Goal: Task Accomplishment & Management: Manage account settings

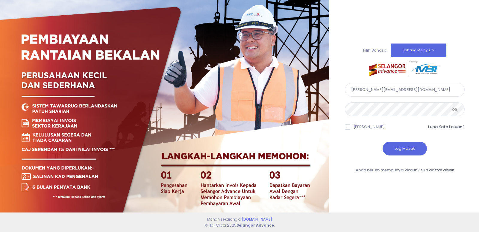
click at [399, 89] on input "khalid@rolidsetia.com.my" at bounding box center [405, 90] width 120 height 14
type input "nurafina@rolidsetia.com.my"
click at [402, 146] on button "Log Masuk" at bounding box center [405, 148] width 44 height 14
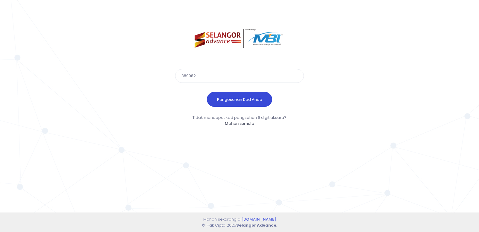
type input "389982"
click at [261, 100] on button "Pengesahan Kod Anda" at bounding box center [239, 99] width 65 height 15
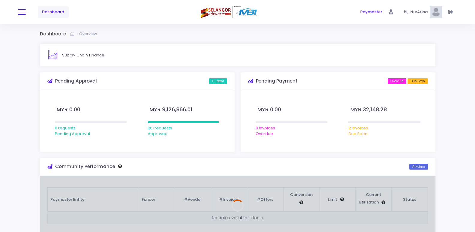
click at [21, 12] on span at bounding box center [22, 12] width 8 height 1
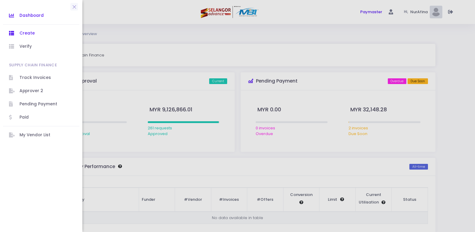
click at [28, 34] on span "Create" at bounding box center [46, 33] width 54 height 8
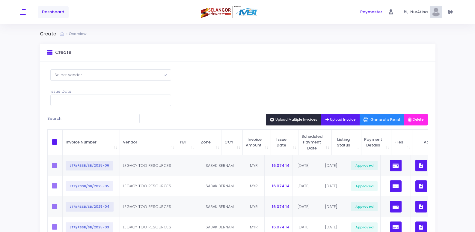
click at [342, 118] on span "Upload Invoice" at bounding box center [340, 119] width 30 height 5
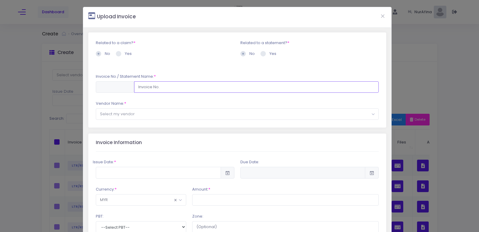
click at [166, 88] on input "text" at bounding box center [256, 86] width 245 height 11
type input "LTR/RSSB/SB/2025-07"
click at [168, 113] on span "Select my vendor" at bounding box center [237, 113] width 283 height 11
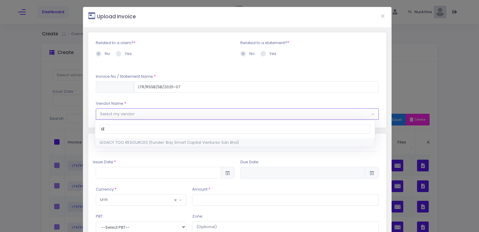
type input "LE"
select select "1858,2031,90"
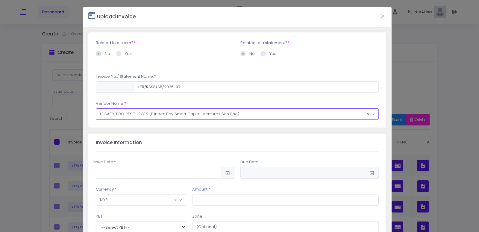
scroll to position [30, 0]
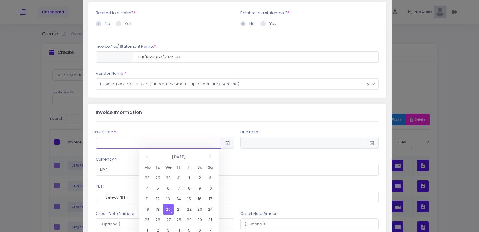
click at [135, 145] on input "text" at bounding box center [158, 142] width 125 height 11
click at [172, 212] on td "20" at bounding box center [168, 209] width 10 height 10
type input "2025-08-20"
type input "2025-11-18"
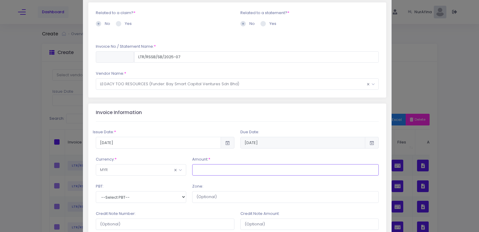
click at [204, 171] on input "text" at bounding box center [285, 169] width 187 height 11
type input "16,074.14"
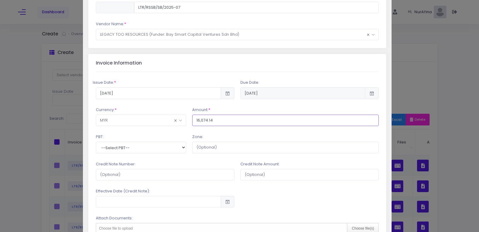
scroll to position [90, 0]
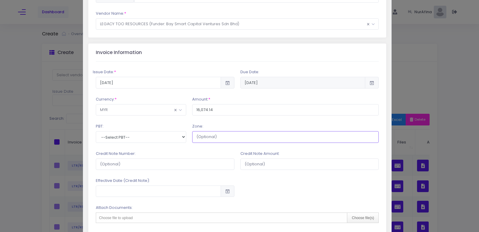
click at [205, 139] on input "text" at bounding box center [285, 136] width 187 height 11
type input "SABAK BERNAM"
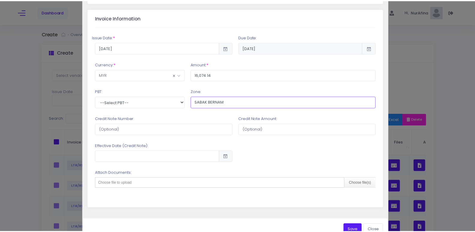
scroll to position [140, 0]
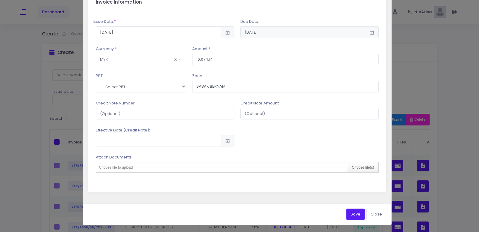
click at [355, 212] on button "Save" at bounding box center [356, 213] width 18 height 11
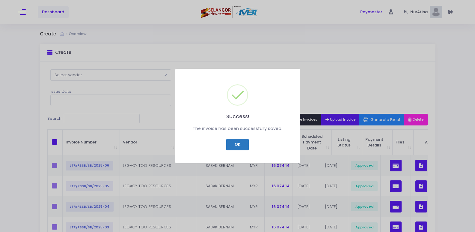
click at [240, 144] on button "OK" at bounding box center [237, 144] width 22 height 11
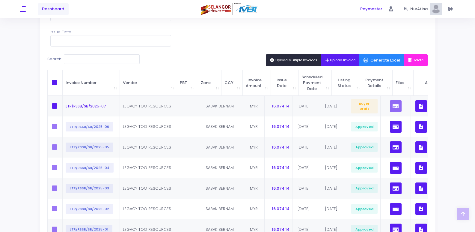
scroll to position [90, 0]
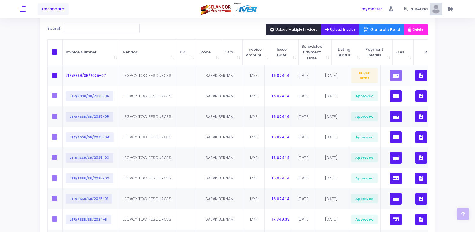
click at [419, 76] on icon "button" at bounding box center [421, 76] width 4 height 0
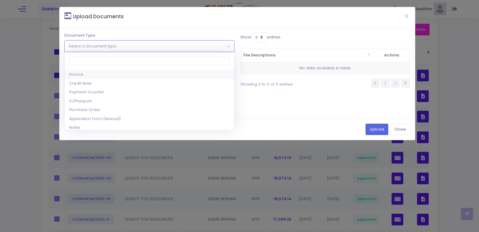
click at [181, 46] on span "Select a document type" at bounding box center [149, 45] width 169 height 11
select select "1"
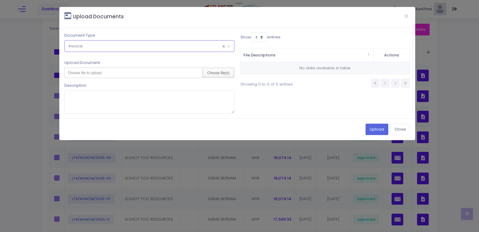
click at [217, 74] on div "Choose file(s)" at bounding box center [218, 73] width 31 height 10
type input "C:\fakepath\LEGACY TOO RESOURCES07.pdf"
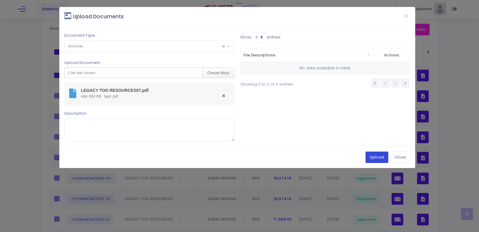
click at [372, 156] on button "Upload" at bounding box center [377, 156] width 23 height 11
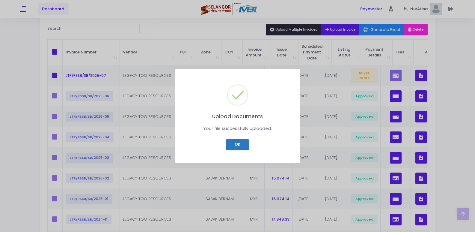
click at [234, 144] on button "OK" at bounding box center [237, 144] width 22 height 11
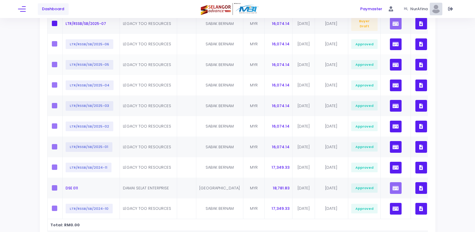
scroll to position [48, 0]
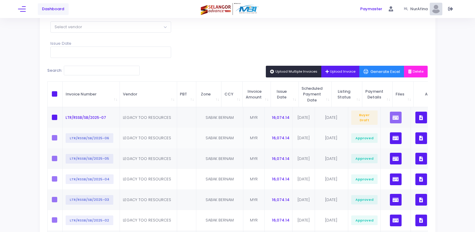
click at [419, 138] on icon "button" at bounding box center [421, 138] width 4 height 0
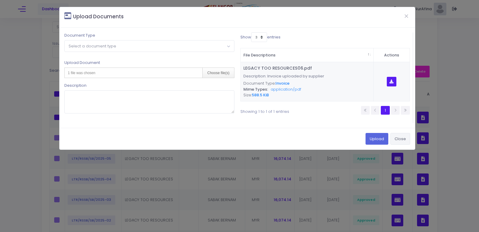
click at [402, 139] on button "Close" at bounding box center [401, 138] width 20 height 11
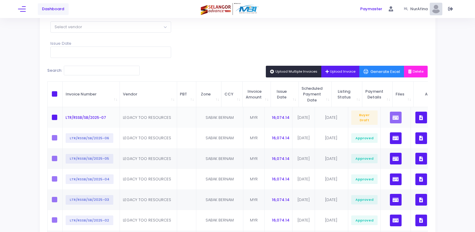
click at [419, 117] on icon "button" at bounding box center [421, 117] width 4 height 0
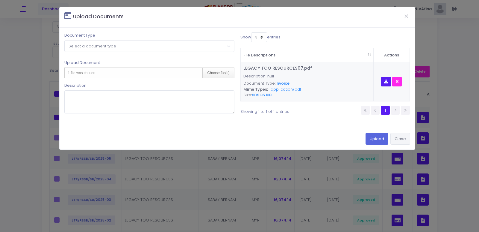
click at [405, 139] on button "Close" at bounding box center [401, 138] width 20 height 11
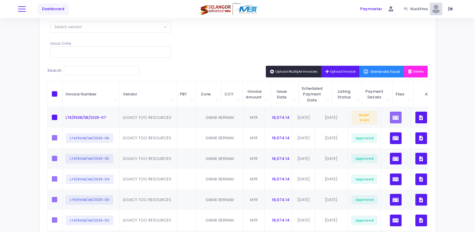
click at [21, 8] on button at bounding box center [22, 9] width 8 height 8
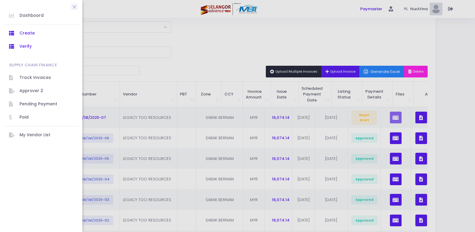
click at [22, 46] on span "Verify" at bounding box center [46, 47] width 54 height 8
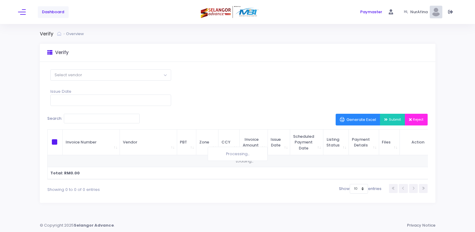
scroll to position [4, 0]
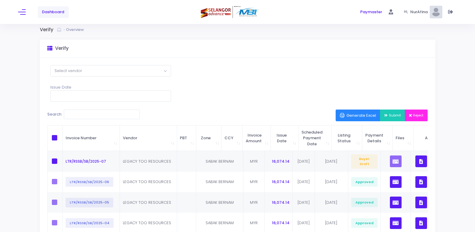
click at [53, 138] on span at bounding box center [54, 137] width 5 height 5
click at [61, 138] on input "checkbox" at bounding box center [63, 137] width 4 height 4
checkbox input "true"
click at [393, 117] on span "Submit" at bounding box center [392, 115] width 17 height 5
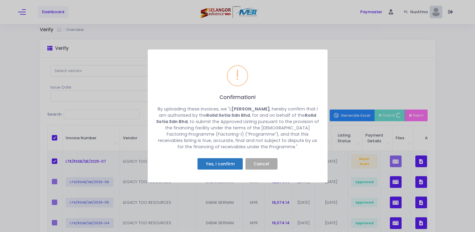
click at [217, 161] on button "Yes, I confirm" at bounding box center [219, 163] width 45 height 11
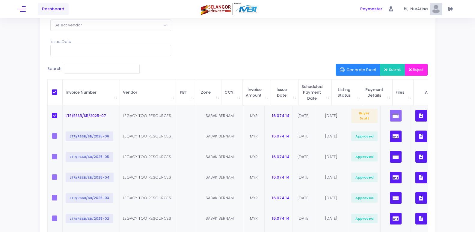
scroll to position [64, 0]
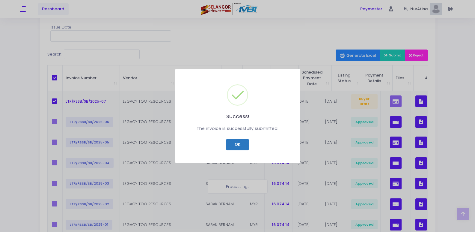
click at [236, 143] on button "OK" at bounding box center [237, 144] width 22 height 11
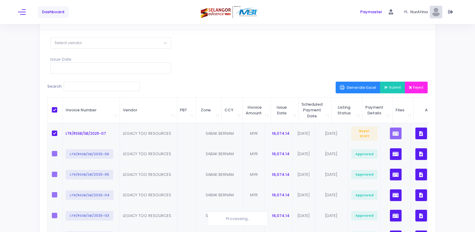
scroll to position [0, 0]
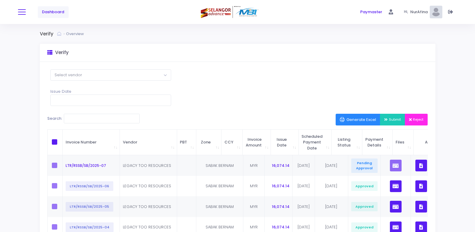
click at [22, 12] on span at bounding box center [22, 12] width 8 height 1
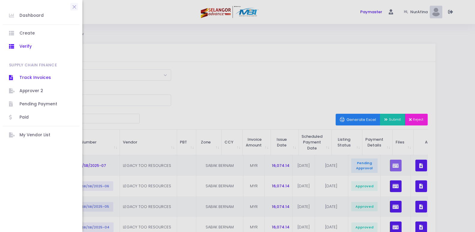
click at [35, 78] on span "Track Invoices" at bounding box center [46, 78] width 54 height 8
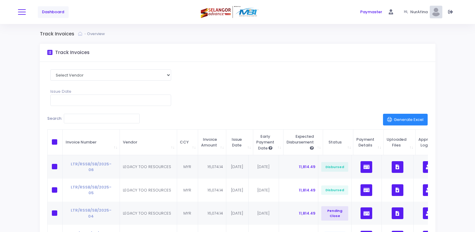
click at [21, 10] on button at bounding box center [22, 12] width 8 height 8
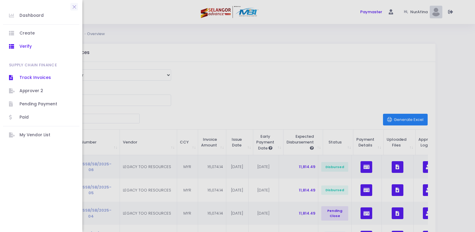
click at [28, 43] on span "Verify" at bounding box center [46, 47] width 54 height 8
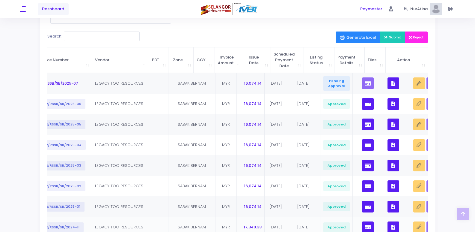
scroll to position [78, 0]
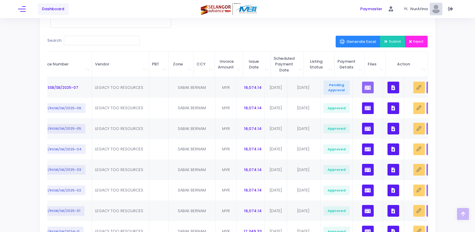
click at [388, 42] on span "Submit" at bounding box center [392, 41] width 17 height 5
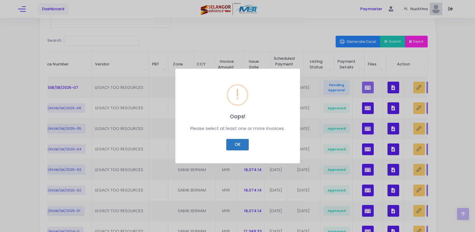
click at [230, 144] on button "OK" at bounding box center [237, 144] width 22 height 11
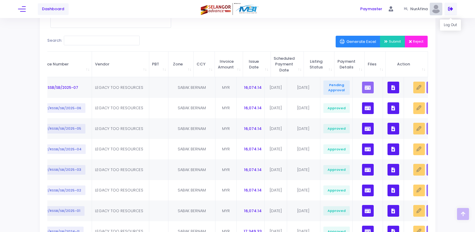
click at [452, 9] on icon at bounding box center [450, 9] width 5 height 0
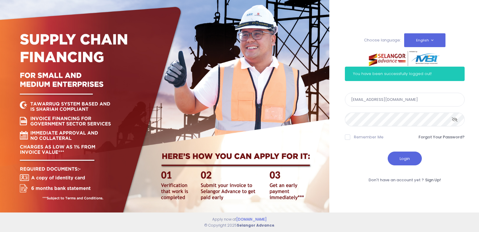
type input "[PERSON_NAME][EMAIL_ADDRESS][DOMAIN_NAME]"
click at [401, 161] on button "Login" at bounding box center [405, 158] width 34 height 14
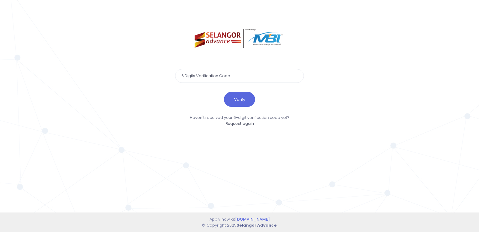
click at [246, 75] on input "text" at bounding box center [239, 76] width 129 height 14
type input "840326"
click at [236, 93] on button "Verify" at bounding box center [239, 99] width 31 height 15
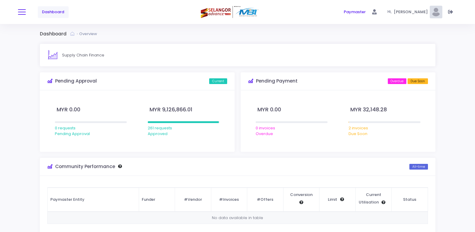
click at [22, 10] on button at bounding box center [22, 12] width 8 height 8
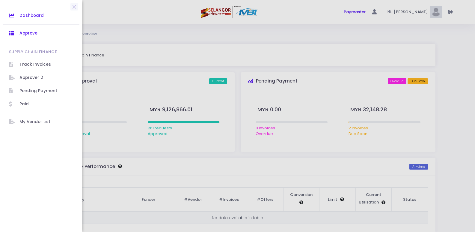
click at [31, 32] on span "Approve" at bounding box center [46, 33] width 54 height 8
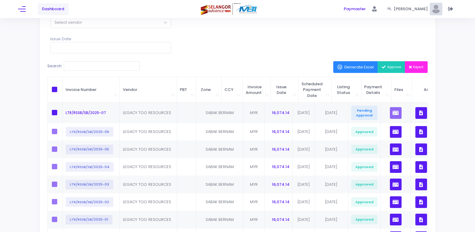
scroll to position [60, 0]
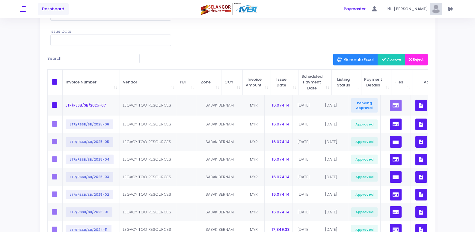
click at [54, 81] on span at bounding box center [54, 81] width 5 height 5
click at [61, 81] on input "checkbox" at bounding box center [63, 81] width 4 height 4
checkbox input "true"
click at [415, 106] on button "button" at bounding box center [421, 105] width 12 height 12
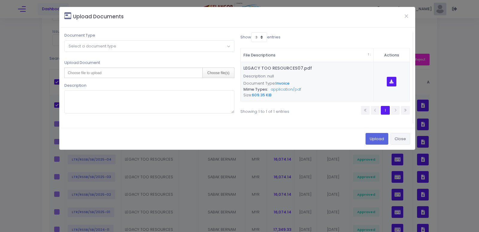
click at [405, 137] on button "Close" at bounding box center [401, 138] width 20 height 11
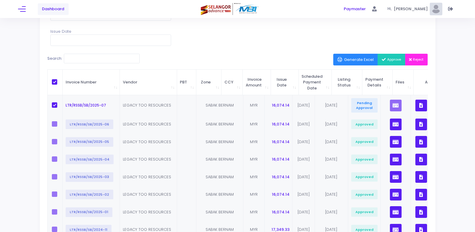
click at [395, 59] on span "Approve" at bounding box center [391, 59] width 19 height 5
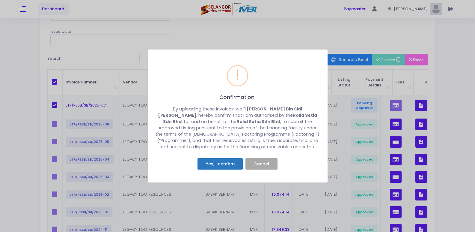
click at [224, 164] on button "Yes, I confirm" at bounding box center [219, 163] width 45 height 11
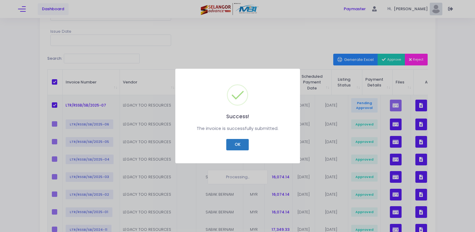
click at [232, 146] on button "OK" at bounding box center [237, 144] width 22 height 11
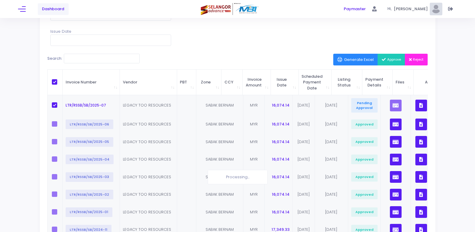
click at [415, 107] on button "button" at bounding box center [421, 105] width 12 height 12
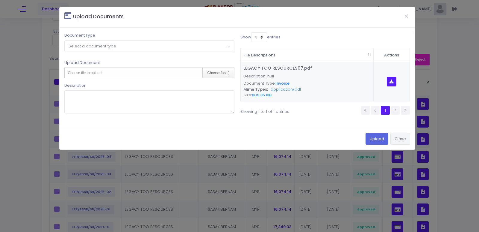
click at [403, 138] on button "Close" at bounding box center [401, 138] width 20 height 11
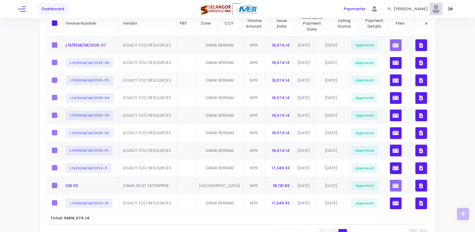
scroll to position [120, 0]
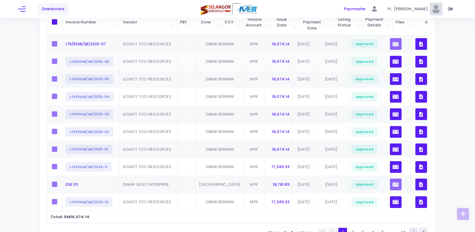
click at [392, 61] on icon "button" at bounding box center [395, 61] width 6 height 0
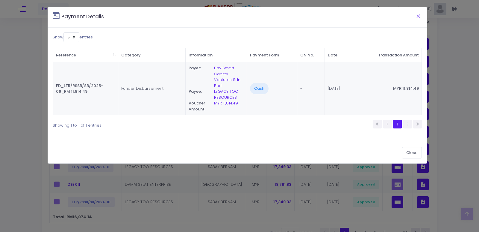
click at [419, 18] on button "Close" at bounding box center [418, 16] width 15 height 16
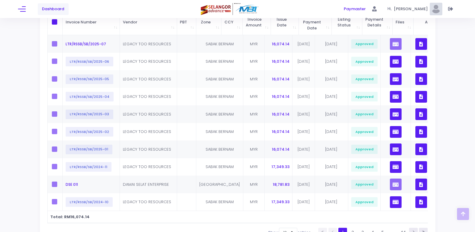
click at [419, 79] on icon "button" at bounding box center [421, 79] width 4 height 0
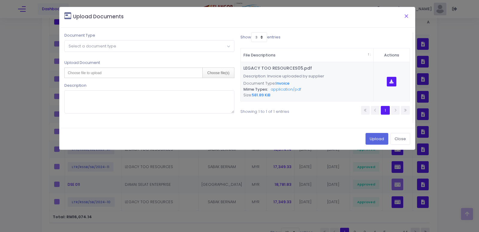
click at [404, 16] on button "Close" at bounding box center [406, 16] width 15 height 16
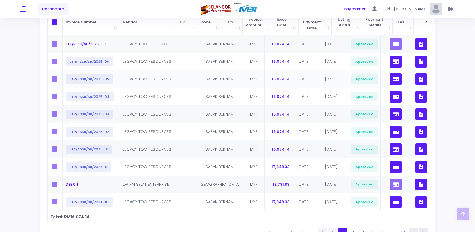
click at [392, 79] on icon "button" at bounding box center [395, 79] width 6 height 0
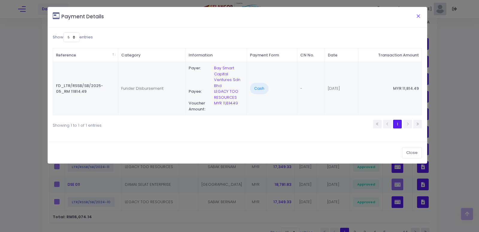
click at [419, 19] on button "Close" at bounding box center [418, 16] width 15 height 16
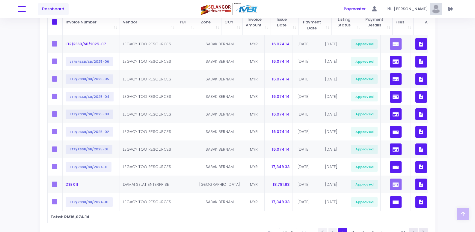
click at [22, 7] on button at bounding box center [22, 9] width 8 height 8
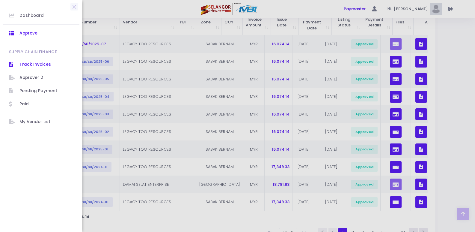
click at [26, 63] on span "Track Invoices" at bounding box center [46, 65] width 54 height 8
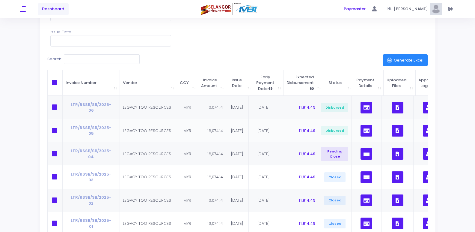
scroll to position [60, 0]
